Goal: Task Accomplishment & Management: Manage account settings

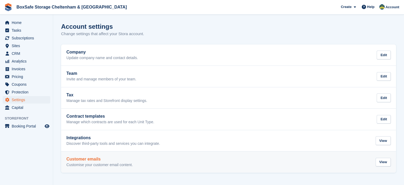
click at [97, 169] on link "Customer emails Customise your customer email content. View" at bounding box center [228, 161] width 335 height 21
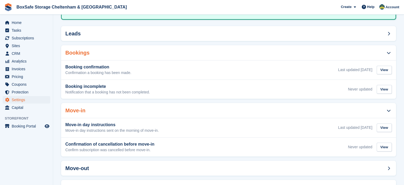
scroll to position [53, 0]
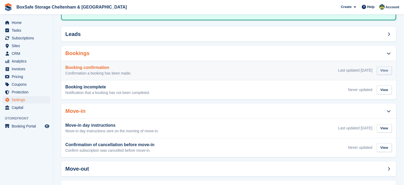
click at [385, 73] on div "View" at bounding box center [384, 70] width 15 height 9
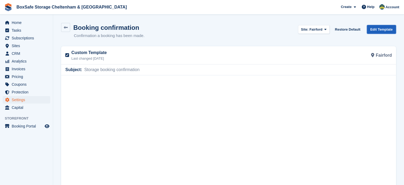
click at [386, 30] on link "Edit Template" at bounding box center [381, 29] width 29 height 9
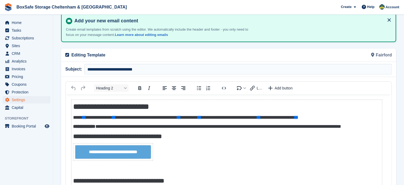
scroll to position [23, 0]
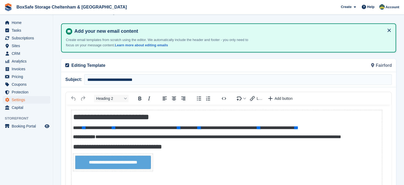
click at [392, 42] on div "Add your new email content Create email templates from scratch using the editor…" at bounding box center [228, 37] width 335 height 29
